Goal: Use online tool/utility: Utilize a website feature to perform a specific function

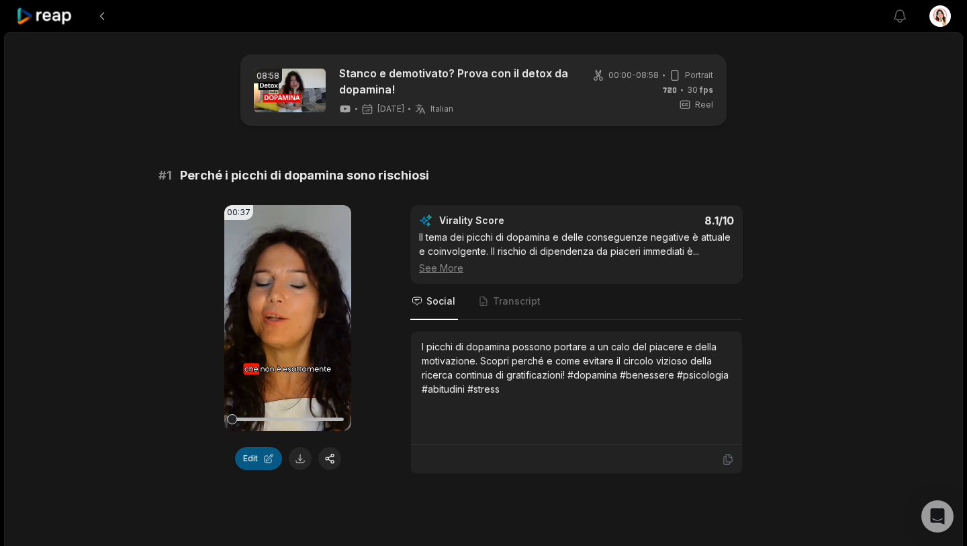
click at [253, 457] on button "Edit" at bounding box center [258, 458] width 47 height 23
click at [254, 460] on button "Edit" at bounding box center [258, 458] width 47 height 23
click at [285, 316] on icon at bounding box center [288, 317] width 10 height 11
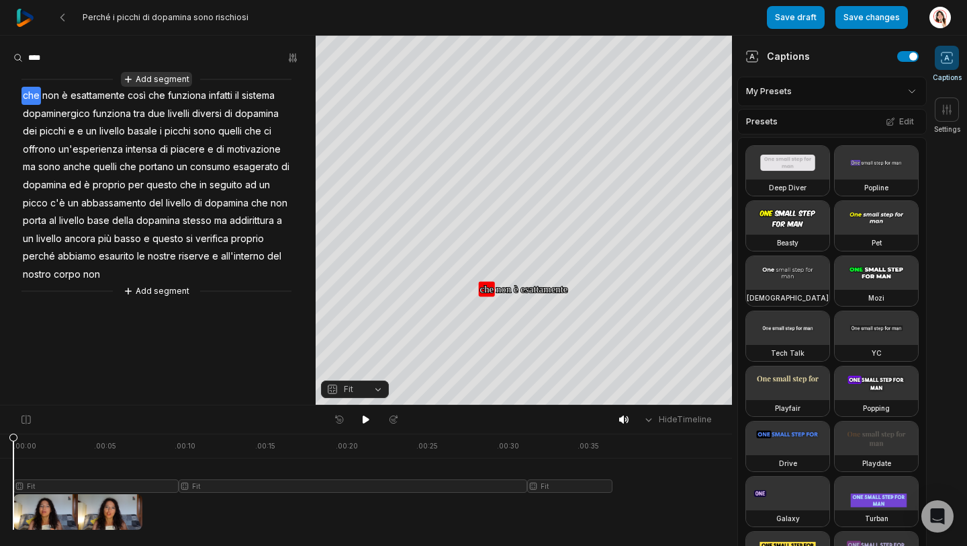
click at [138, 75] on button "Add segment" at bounding box center [156, 79] width 71 height 15
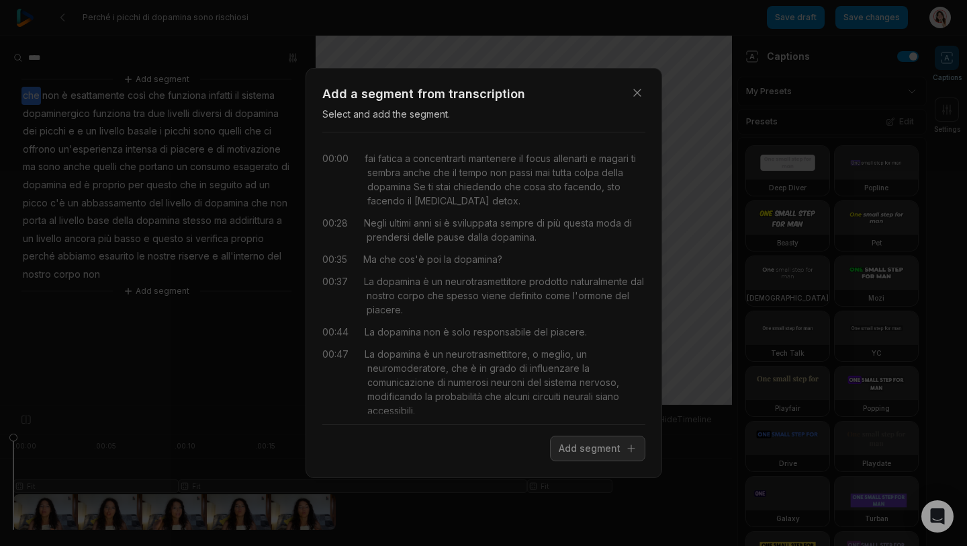
scroll to position [58, 0]
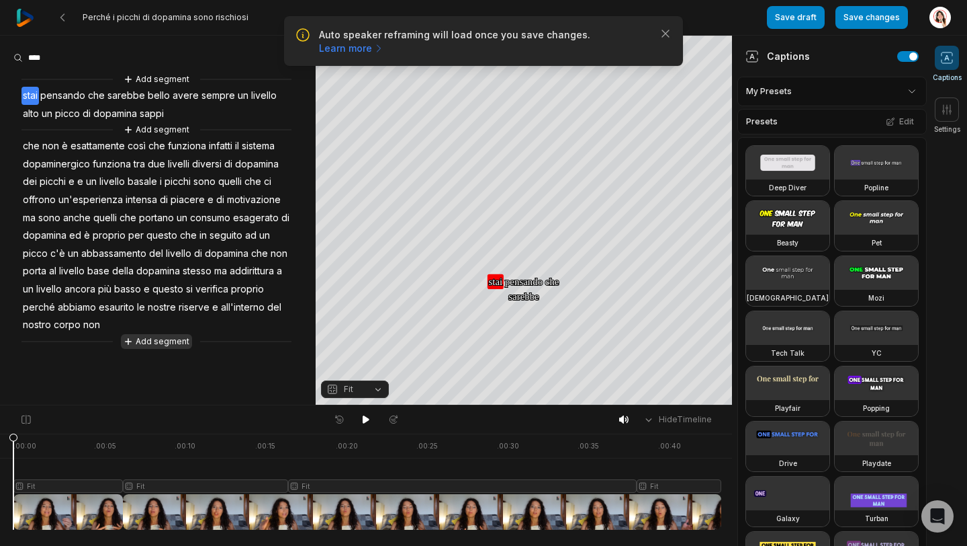
click at [165, 342] on button "Add segment" at bounding box center [156, 341] width 71 height 15
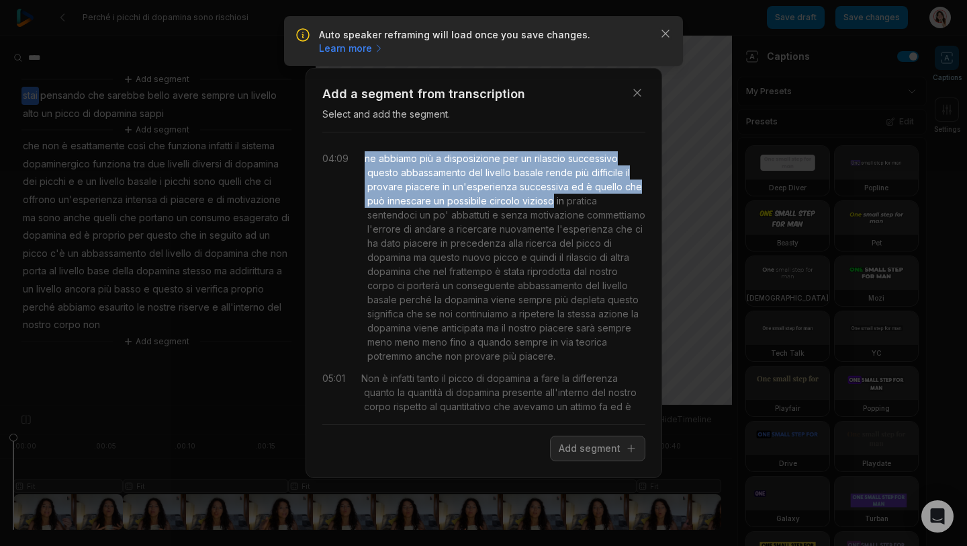
drag, startPoint x: 362, startPoint y: 157, endPoint x: 552, endPoint y: 197, distance: 194.2
click at [552, 198] on div "04:09 ne abbiamo più a disposizione per un rilascio successivo questo abbassame…" at bounding box center [483, 257] width 323 height 212
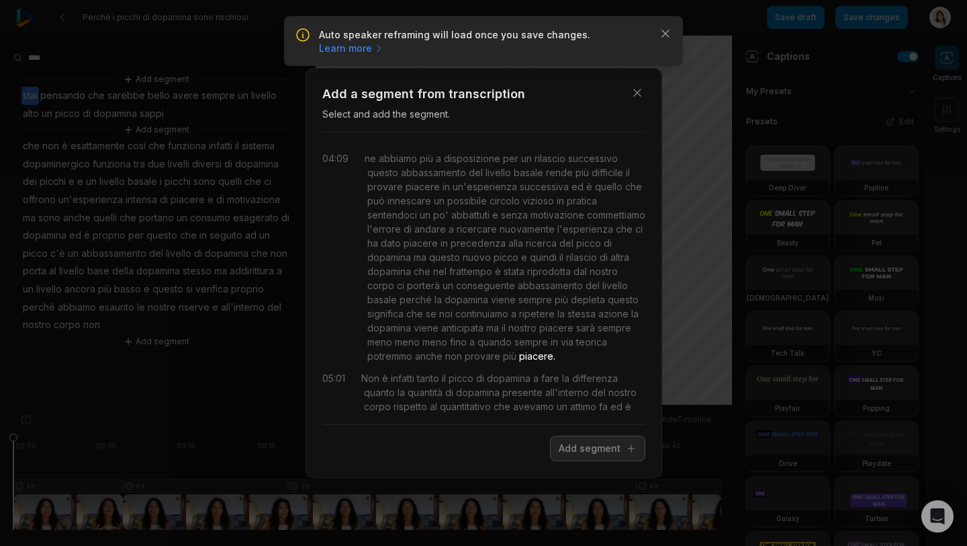
click at [562, 355] on div "ne abbiamo più a disposizione per un rilascio successivo questo abbassamento de…" at bounding box center [505, 257] width 281 height 212
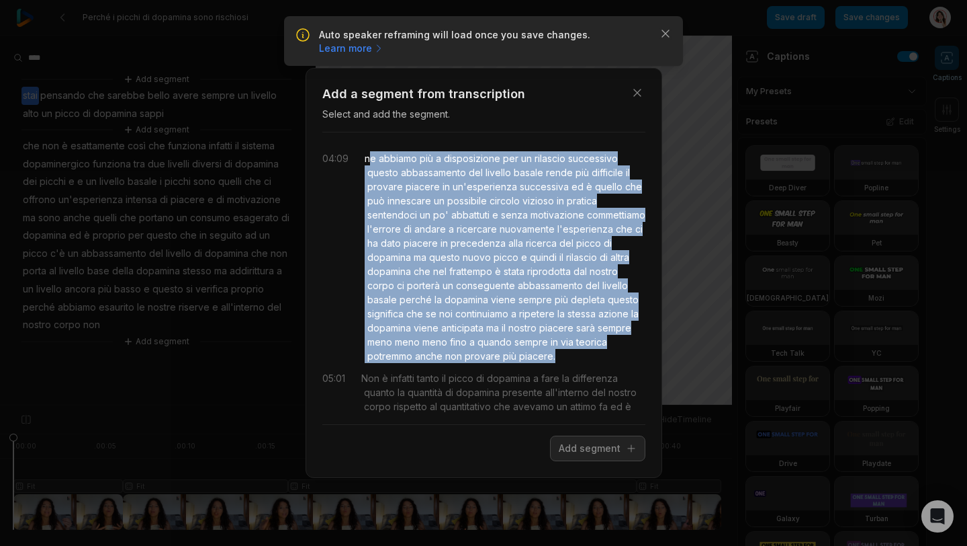
drag, startPoint x: 562, startPoint y: 355, endPoint x: 369, endPoint y: 160, distance: 274.6
click at [369, 161] on div "ne abbiamo più a disposizione per un rilascio successivo questo abbassamento de…" at bounding box center [505, 257] width 281 height 212
click at [582, 452] on button "Add segment" at bounding box center [597, 448] width 95 height 26
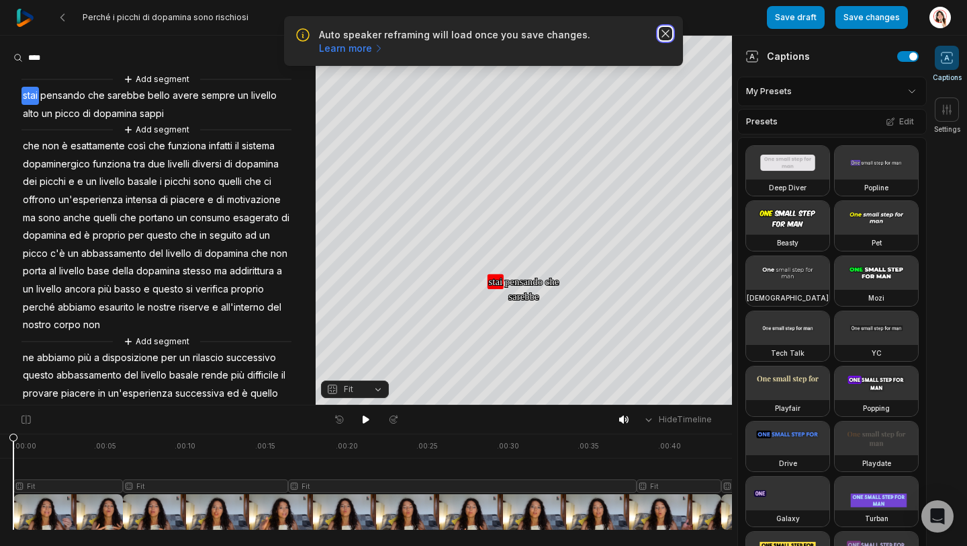
click at [664, 32] on icon "button" at bounding box center [665, 33] width 7 height 7
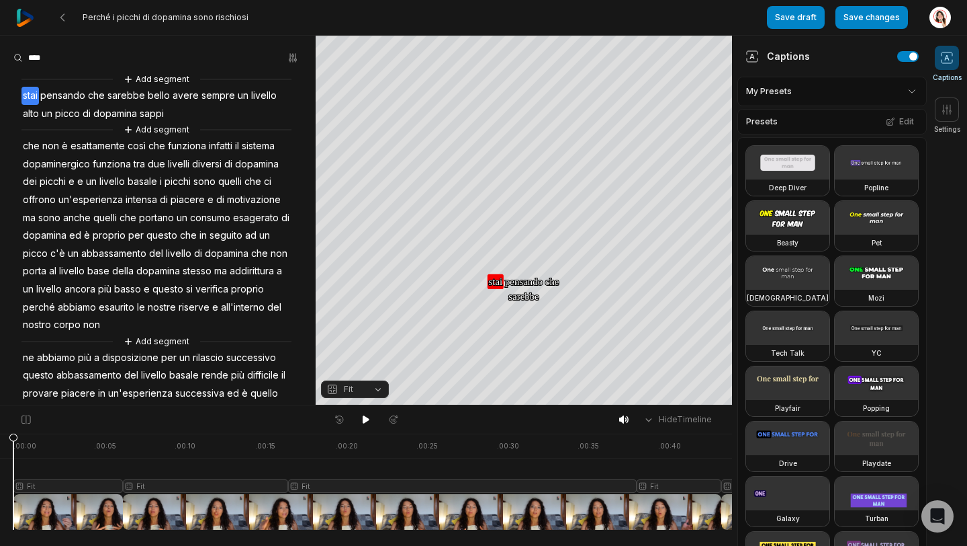
click at [23, 94] on span "stai" at bounding box center [29, 96] width 17 height 18
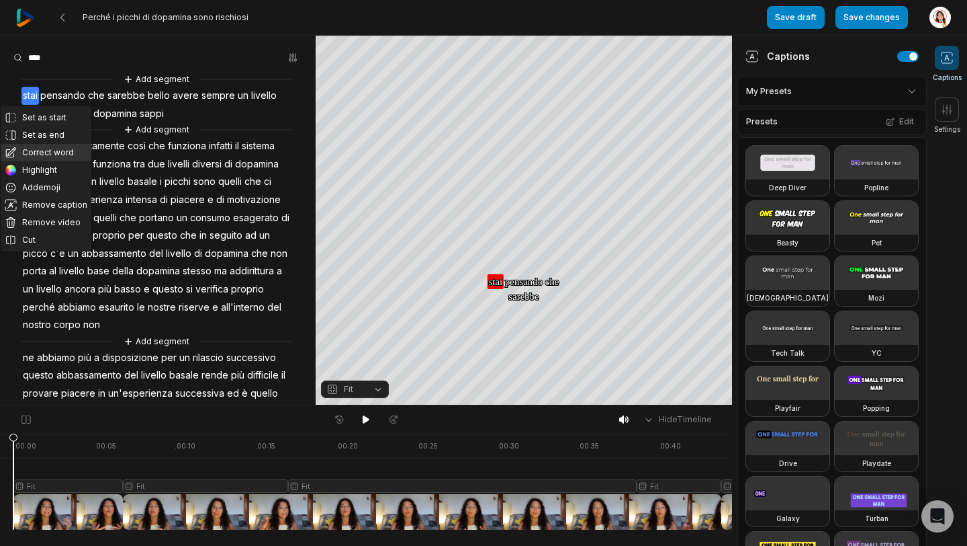
click at [37, 153] on button "Correct word" at bounding box center [46, 152] width 91 height 17
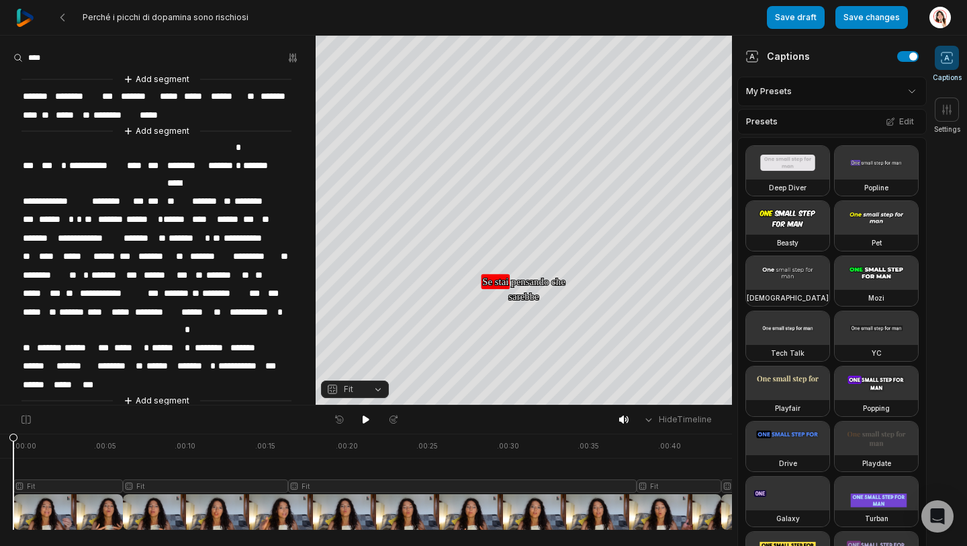
click at [210, 303] on span "******" at bounding box center [196, 312] width 32 height 18
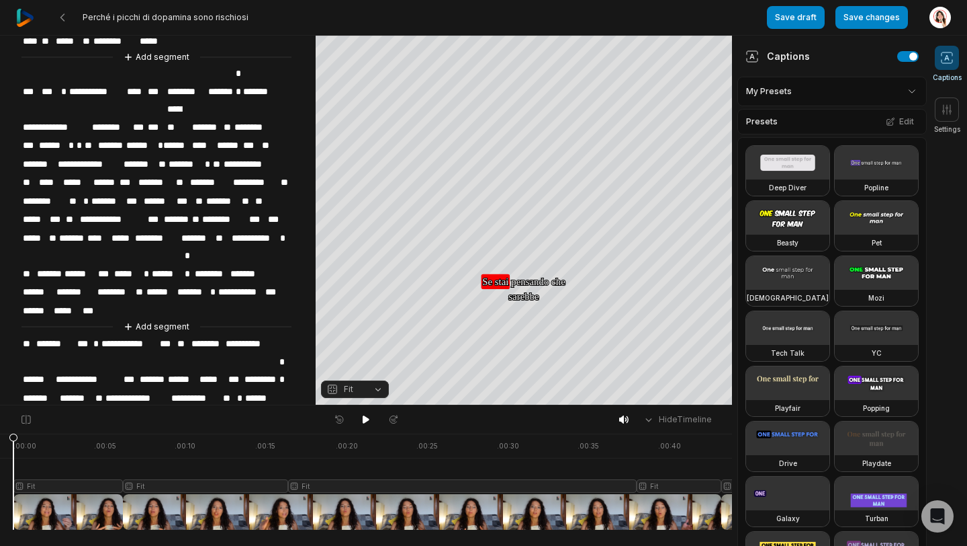
scroll to position [76, 0]
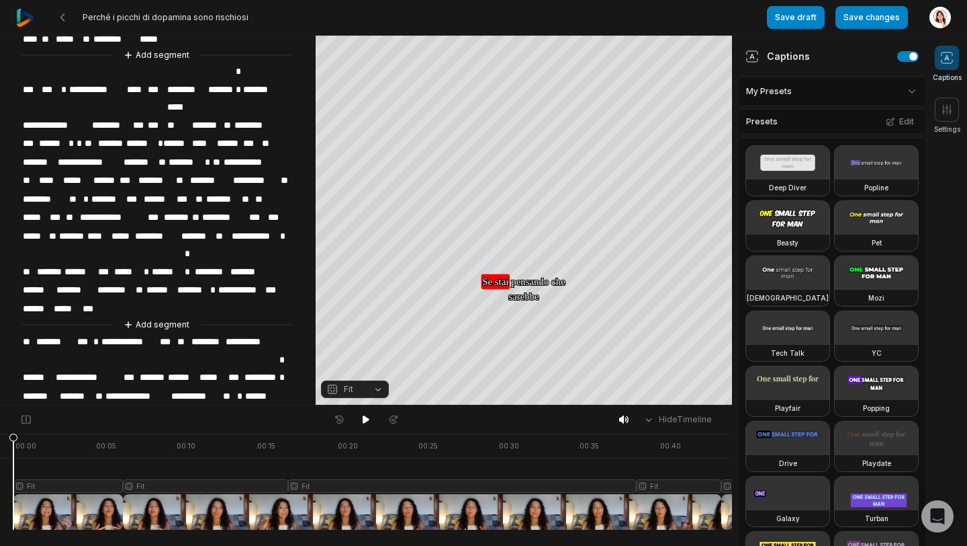
click at [221, 387] on span "**********" at bounding box center [196, 396] width 52 height 18
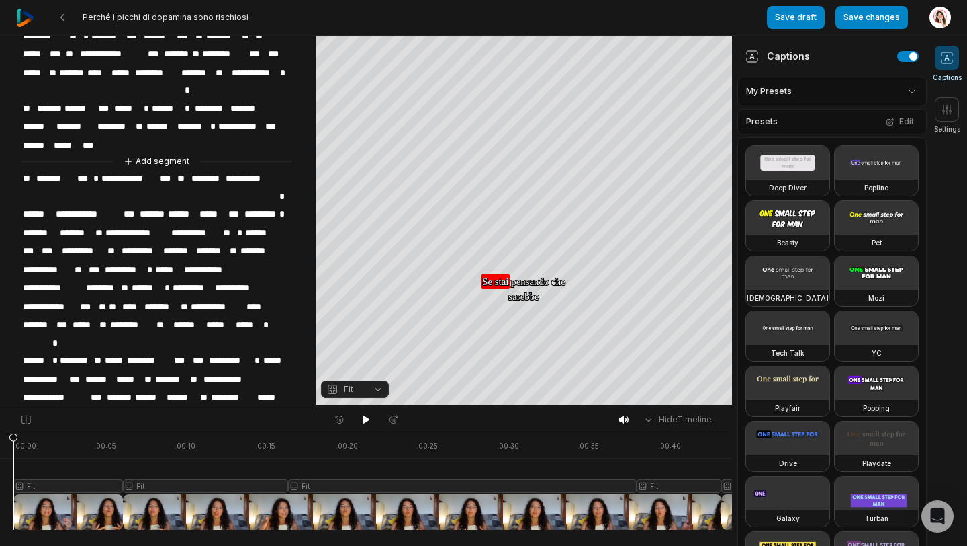
scroll to position [257, 0]
